Goal: Go to known website: Go to known website

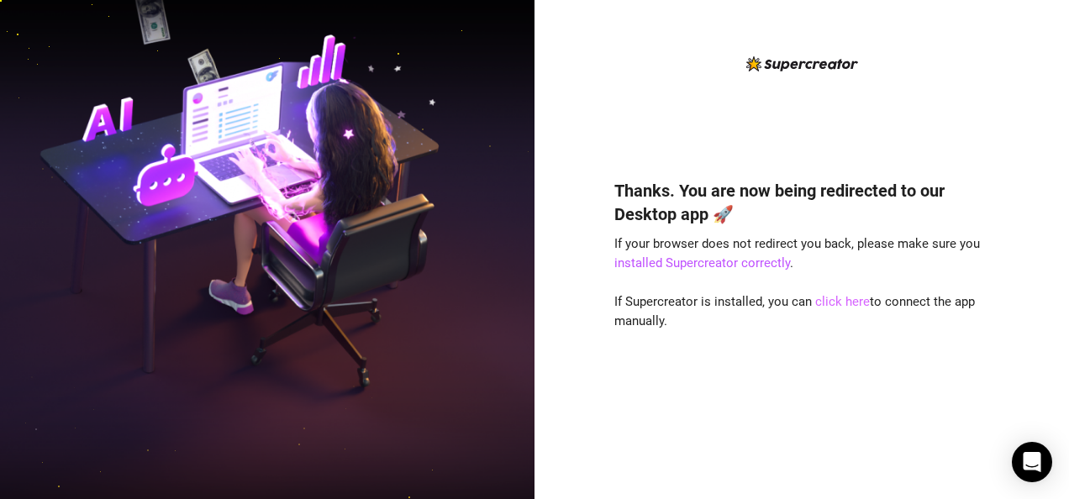
click at [859, 302] on link "click here" at bounding box center [843, 301] width 55 height 15
click at [854, 298] on link "click here" at bounding box center [843, 301] width 55 height 15
click at [848, 308] on link "click here" at bounding box center [843, 301] width 55 height 15
click at [837, 297] on link "click here" at bounding box center [843, 301] width 55 height 15
click at [834, 298] on link "click here" at bounding box center [843, 301] width 55 height 15
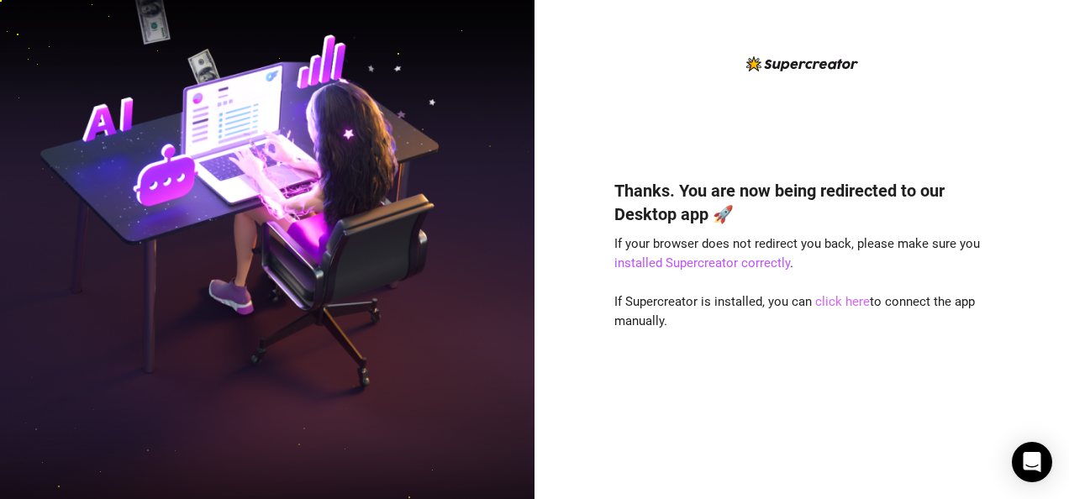
click at [836, 298] on link "click here" at bounding box center [843, 301] width 55 height 15
click at [832, 299] on link "click here" at bounding box center [843, 301] width 55 height 15
